Goal: Transaction & Acquisition: Obtain resource

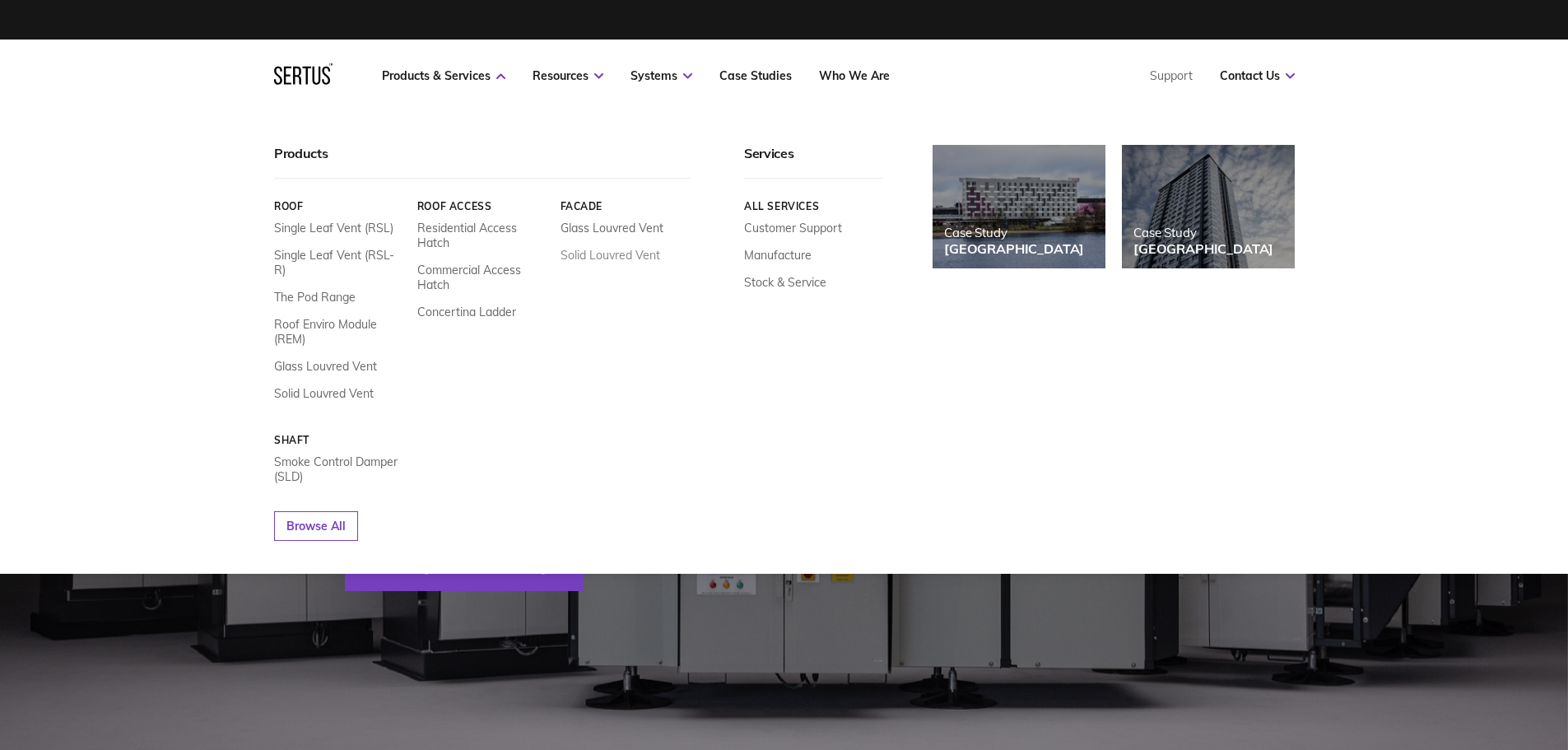
click at [621, 255] on link "Solid Louvred Vent" at bounding box center [610, 255] width 100 height 15
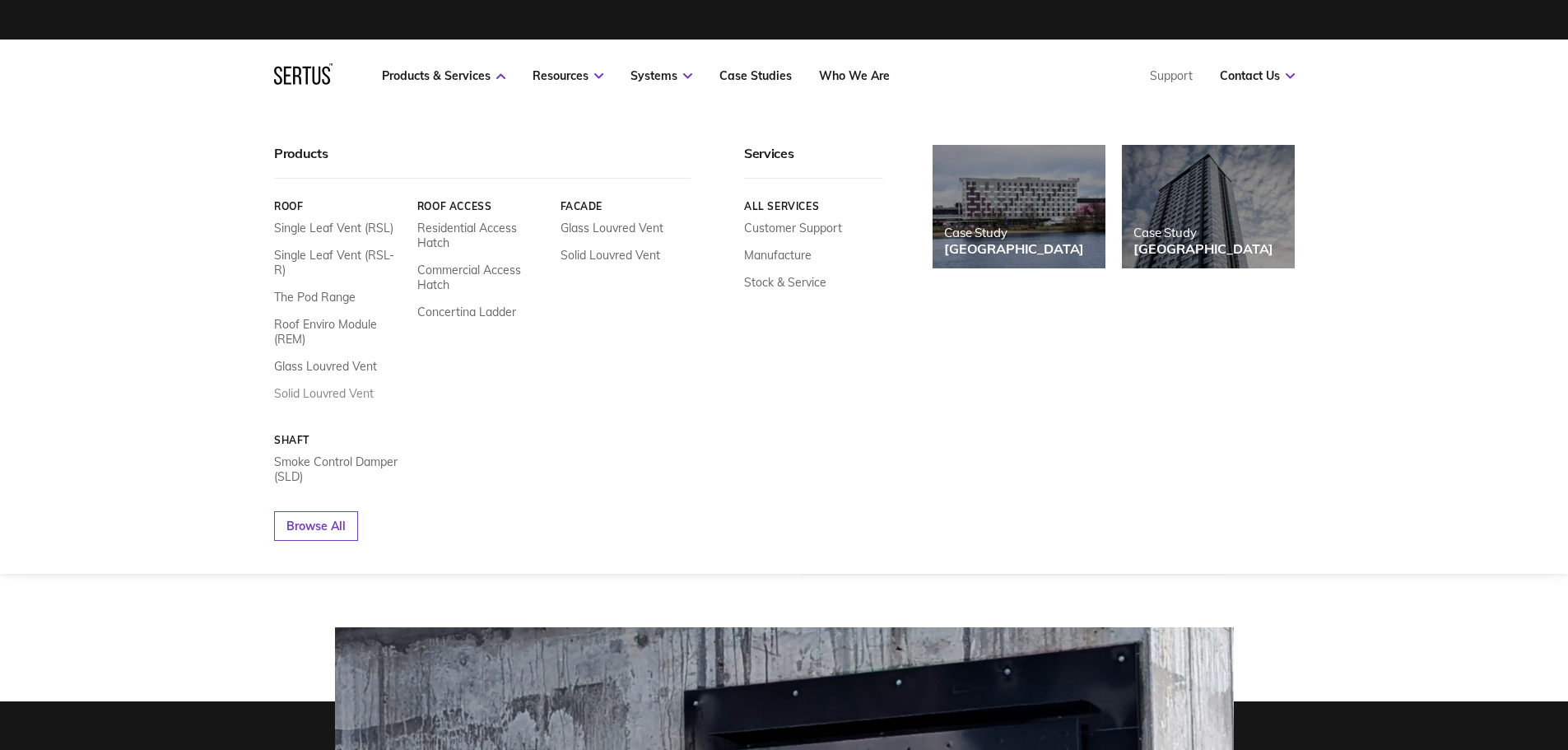
click at [333, 386] on link "Solid Louvred Vent" at bounding box center [324, 393] width 100 height 15
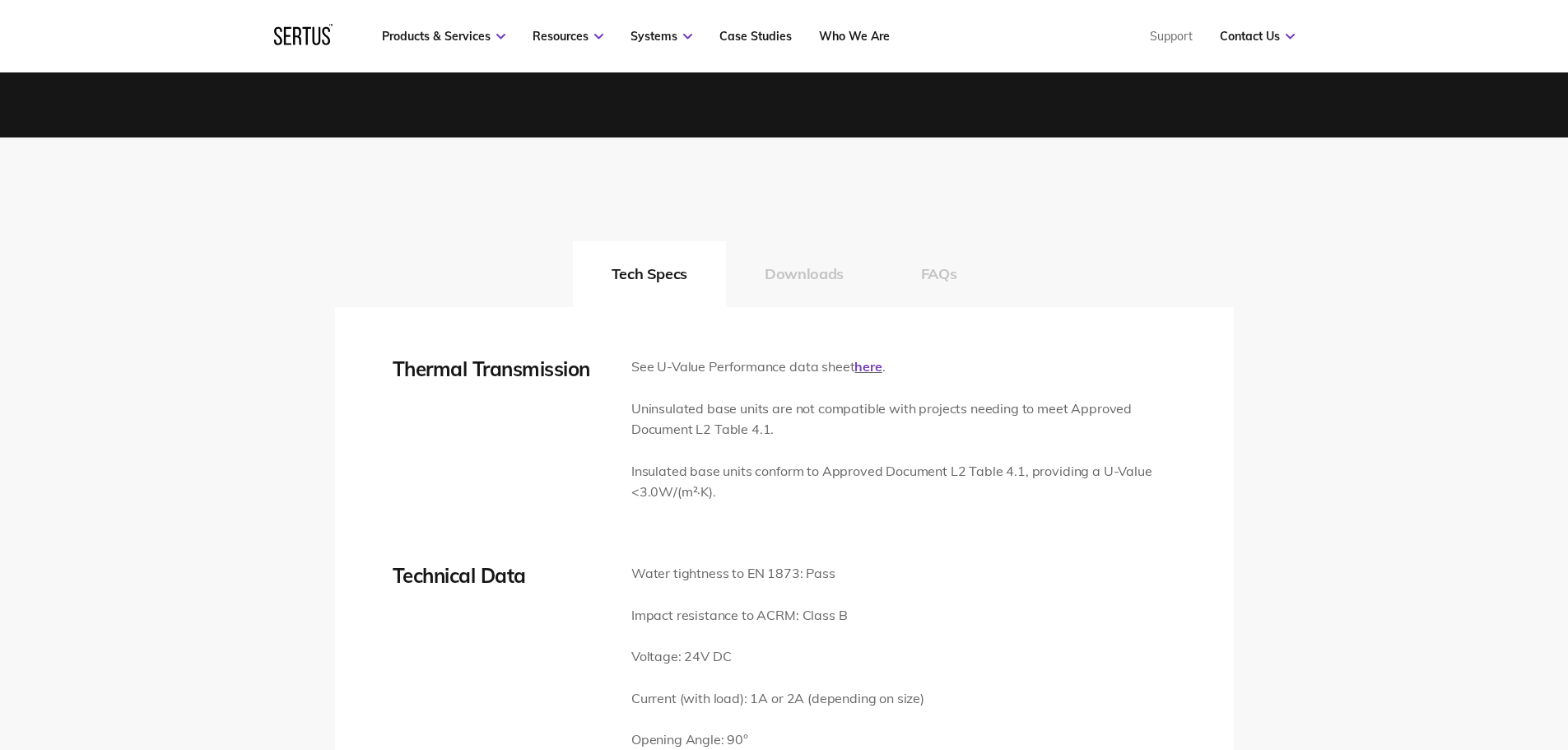
scroll to position [2386, 0]
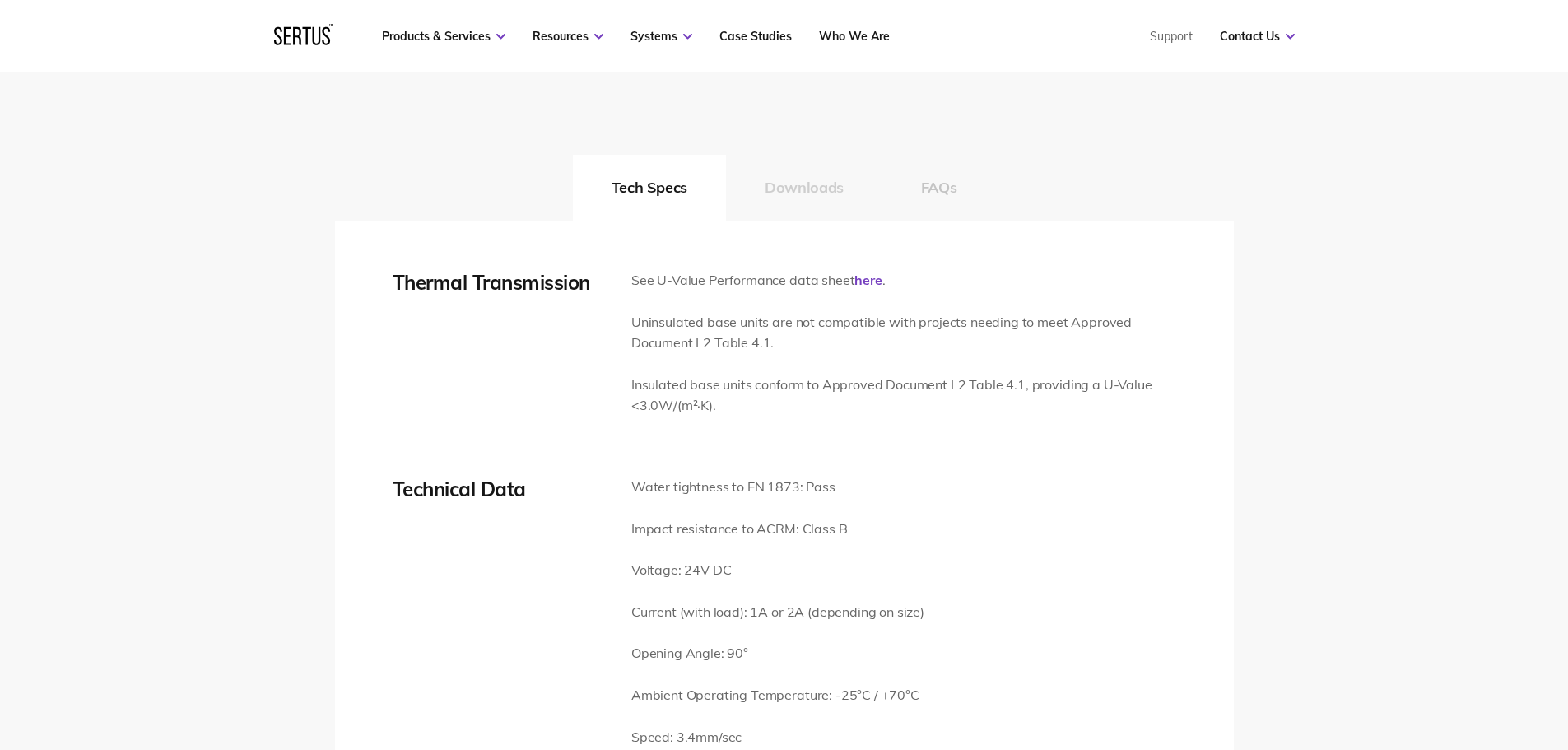
click at [810, 211] on button "Downloads" at bounding box center [804, 187] width 156 height 66
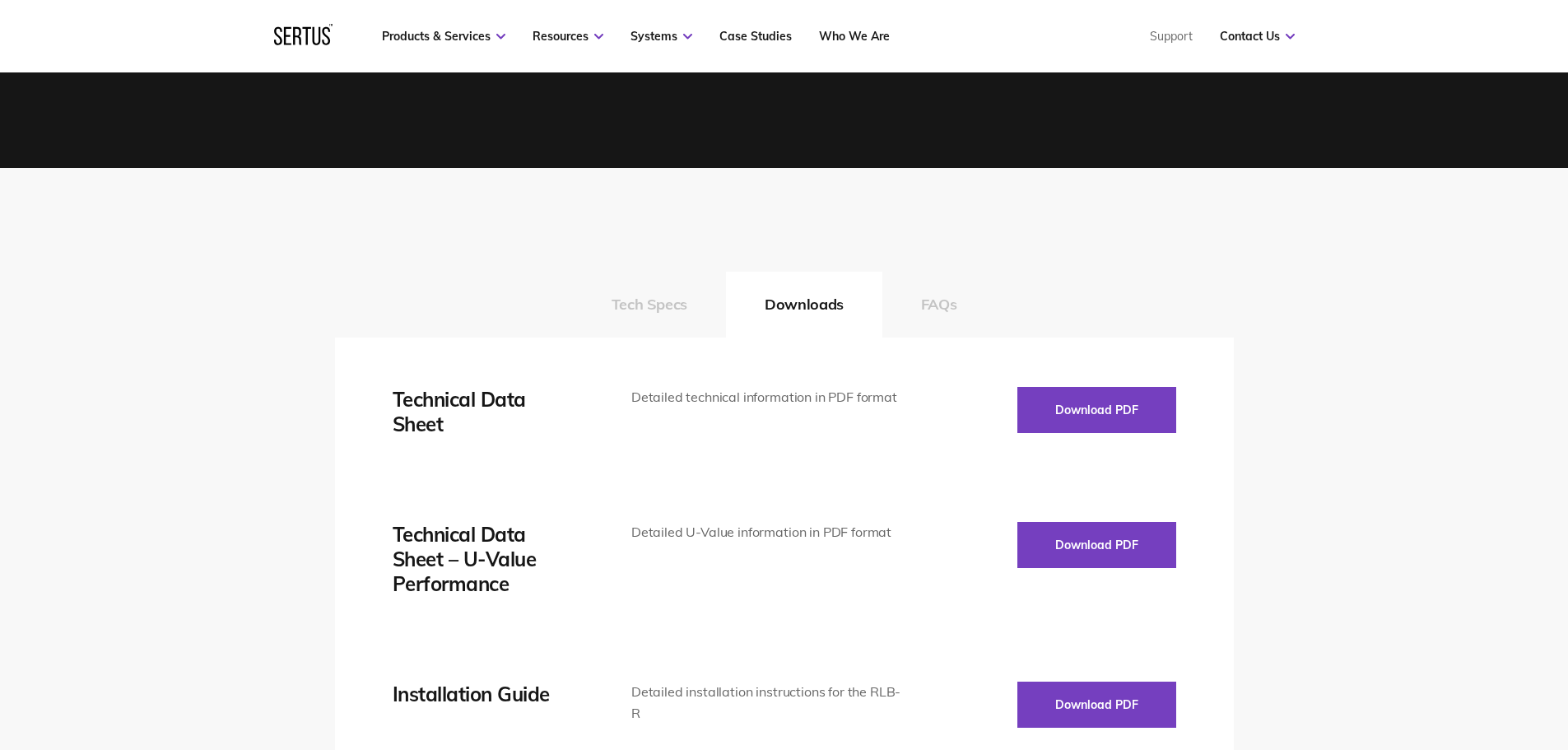
scroll to position [2305, 0]
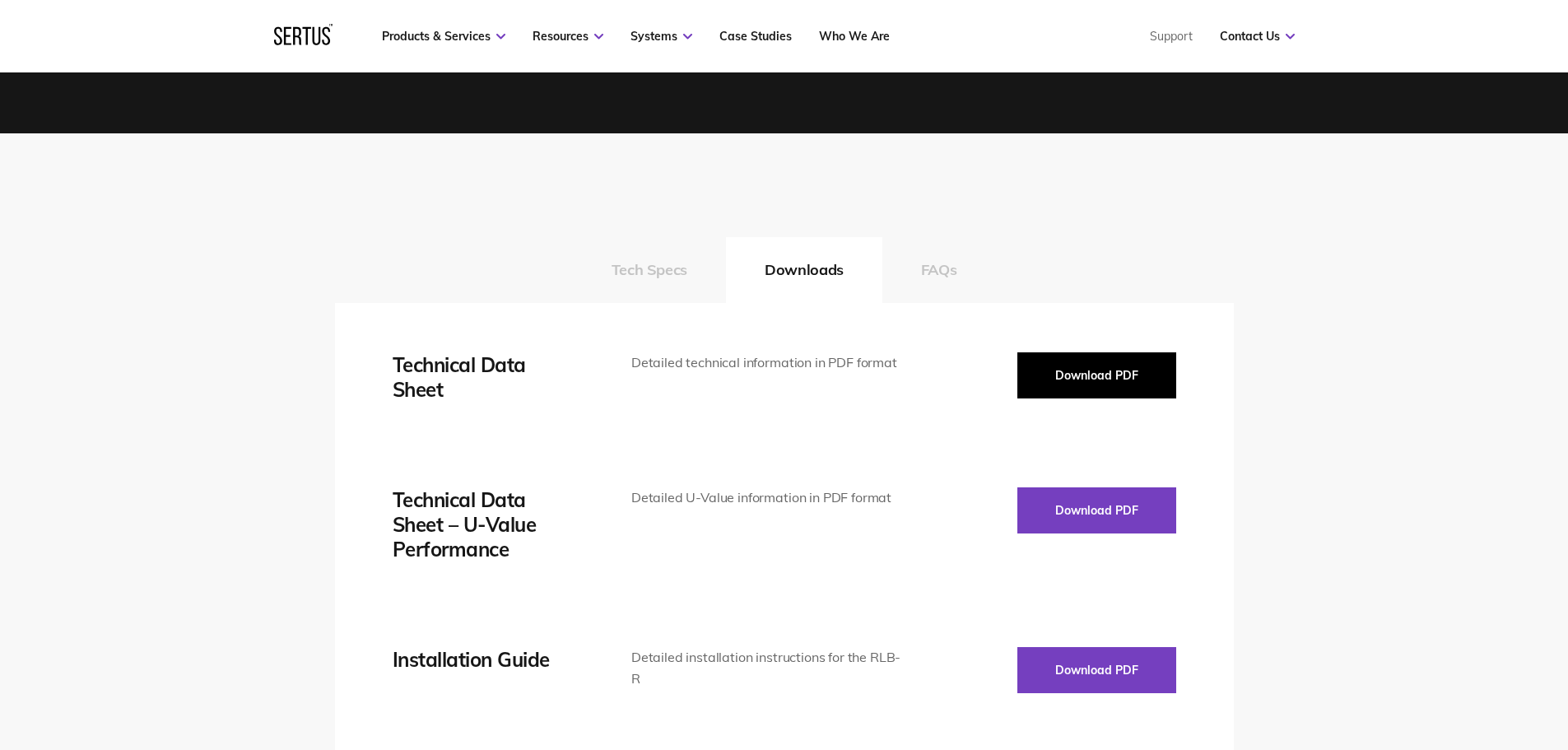
click at [1113, 384] on button "Download PDF" at bounding box center [1096, 375] width 158 height 46
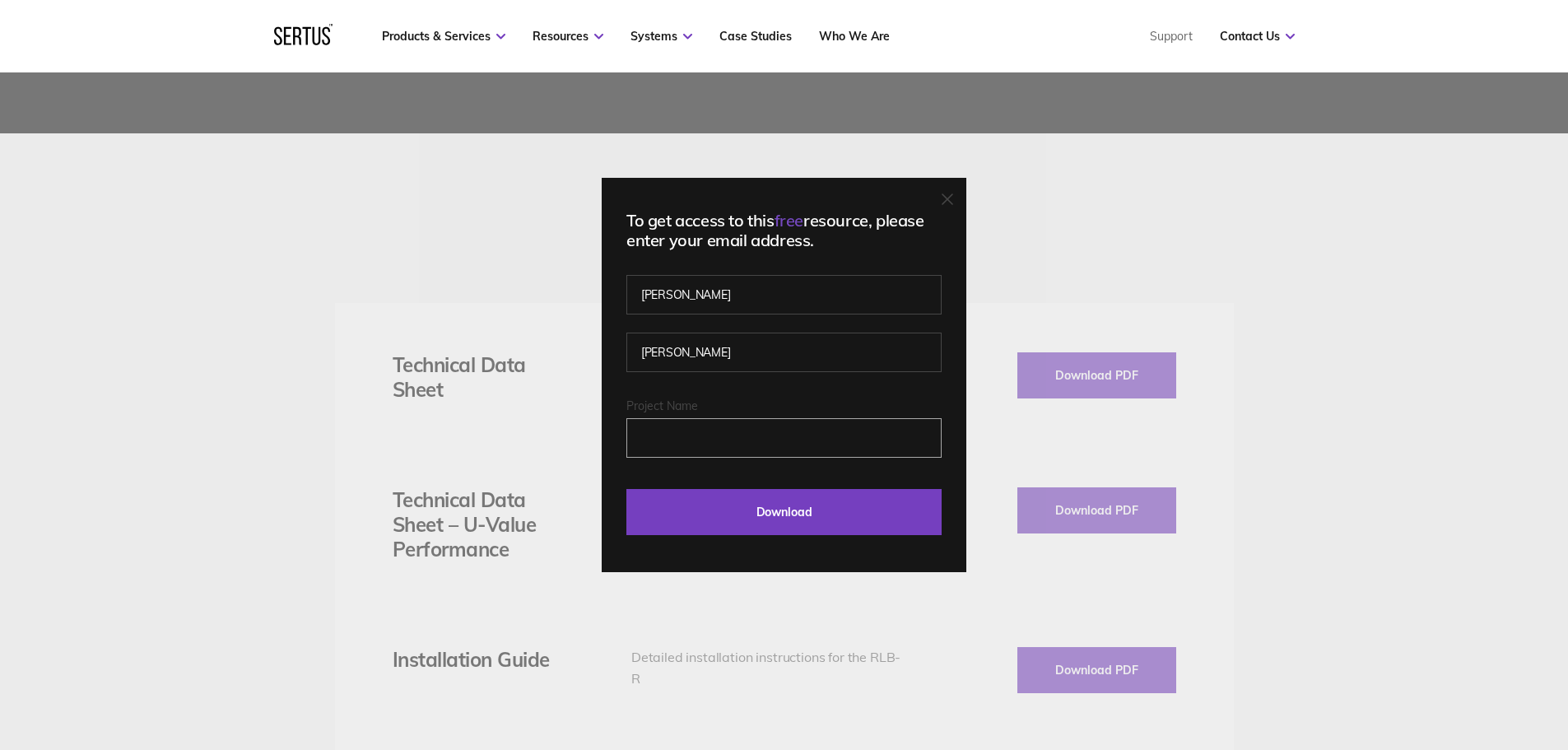
click at [697, 429] on input "Project Name" at bounding box center [784, 438] width 315 height 40
type input "[PERSON_NAME][GEOGRAPHIC_DATA]"
click at [627, 489] on input "Download" at bounding box center [784, 512] width 315 height 46
